Goal: Task Accomplishment & Management: Use online tool/utility

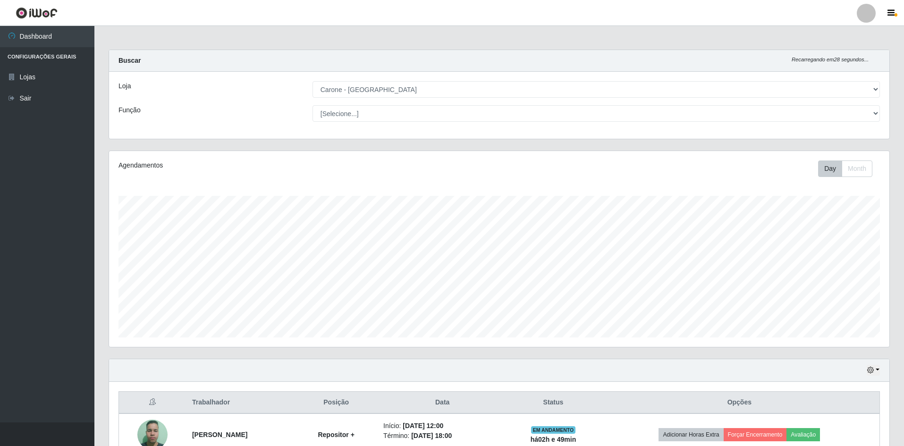
select select "528"
click at [84, 74] on link "Lojas" at bounding box center [47, 77] width 94 height 21
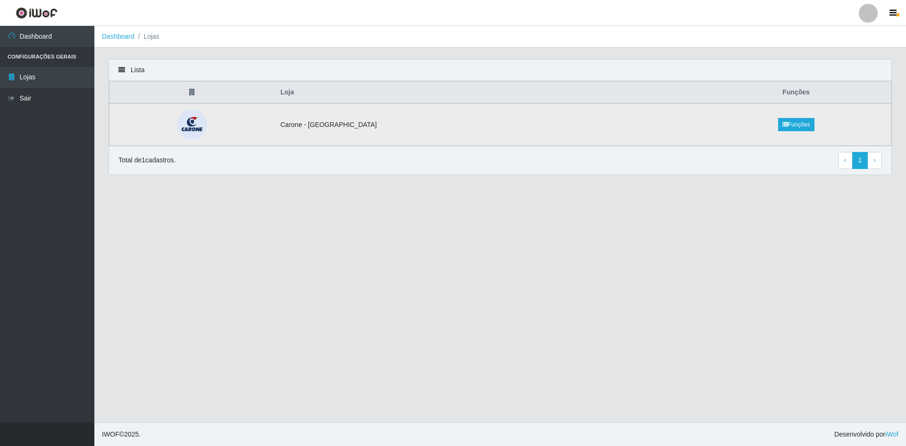
click at [360, 130] on td "Carone - [GEOGRAPHIC_DATA]" at bounding box center [488, 124] width 427 height 42
drag, startPoint x: 360, startPoint y: 130, endPoint x: 420, endPoint y: 123, distance: 60.3
click at [368, 129] on td "Carone - [GEOGRAPHIC_DATA]" at bounding box center [488, 124] width 427 height 42
click at [788, 119] on link "Funções" at bounding box center [796, 124] width 36 height 13
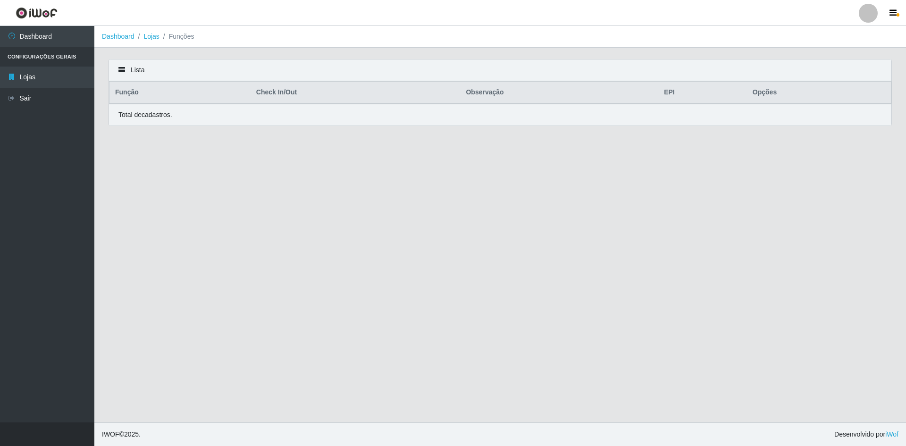
click at [66, 54] on li "Configurações Gerais" at bounding box center [47, 56] width 94 height 19
click at [36, 75] on link "Lojas" at bounding box center [47, 77] width 94 height 21
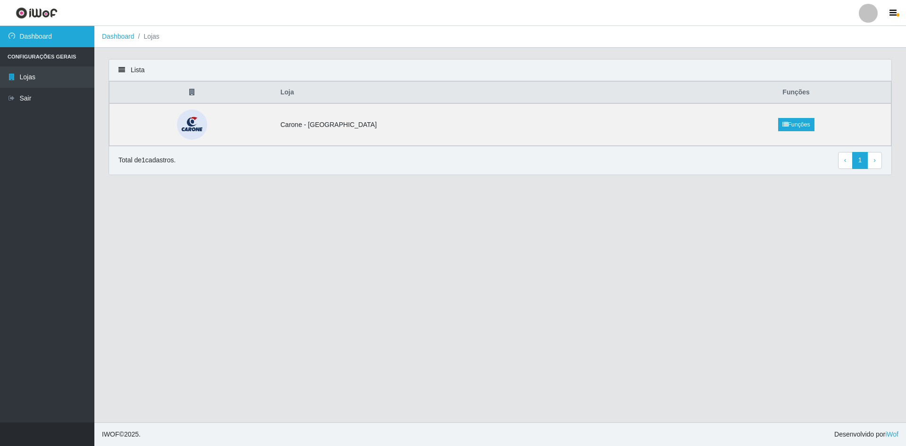
click at [47, 37] on link "Dashboard" at bounding box center [47, 36] width 94 height 21
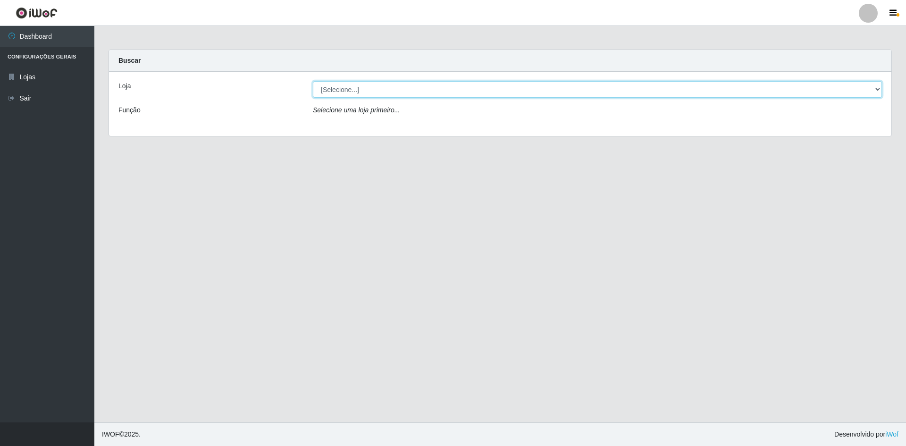
drag, startPoint x: 399, startPoint y: 88, endPoint x: 390, endPoint y: 95, distance: 11.4
click at [399, 88] on select "[Selecione...] [GEOGRAPHIC_DATA] - [GEOGRAPHIC_DATA]" at bounding box center [597, 89] width 569 height 17
select select "528"
click at [313, 81] on select "[Selecione...] [GEOGRAPHIC_DATA] - [GEOGRAPHIC_DATA]" at bounding box center [597, 89] width 569 height 17
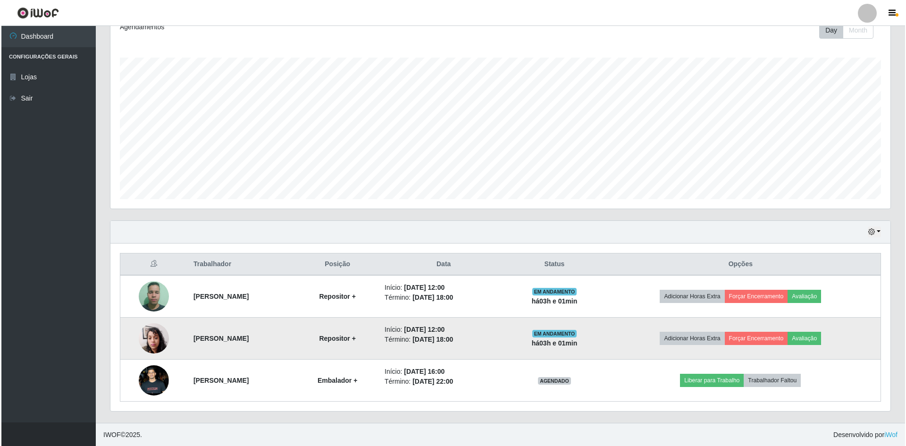
scroll to position [139, 0]
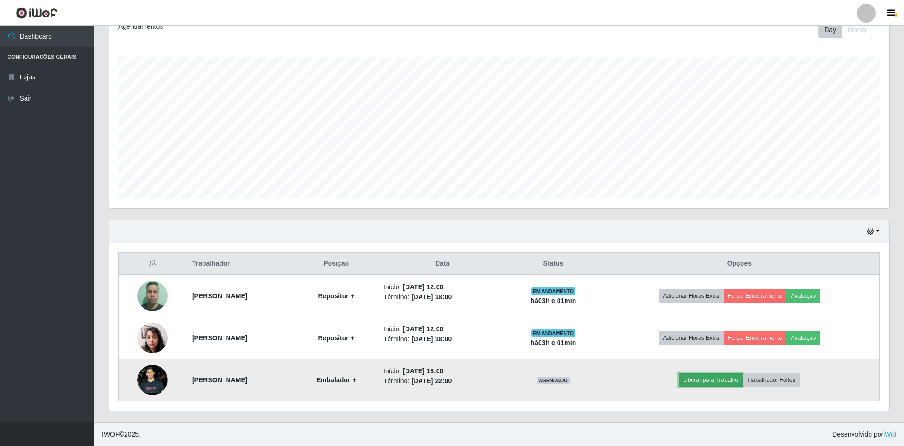
click at [733, 382] on button "Liberar para Trabalho" at bounding box center [711, 379] width 64 height 13
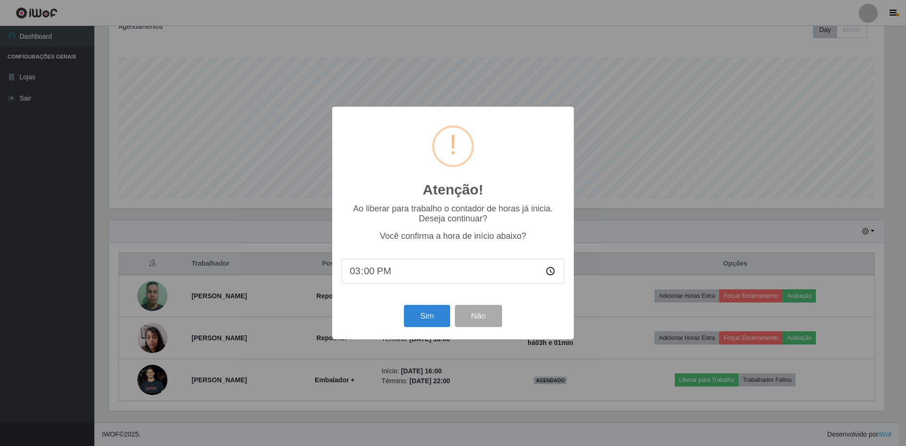
type input "15:01"
click at [415, 314] on button "Sim" at bounding box center [427, 316] width 46 height 22
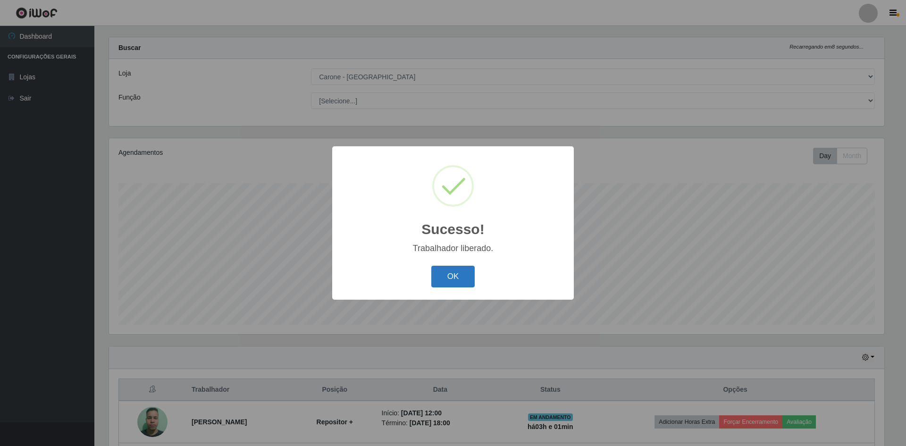
click at [459, 283] on button "OK" at bounding box center [453, 277] width 44 height 22
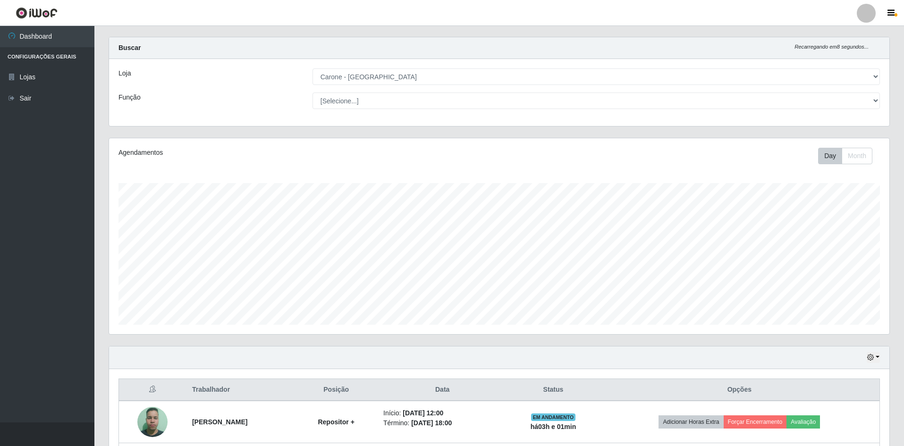
scroll to position [196, 780]
